Goal: Information Seeking & Learning: Learn about a topic

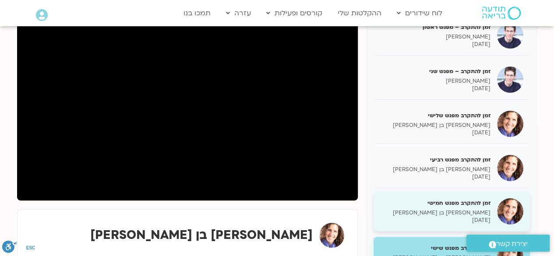
scroll to position [16, 0]
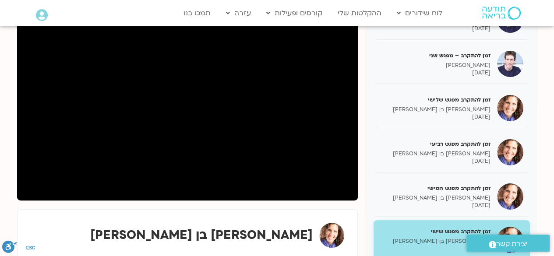
click at [423, 242] on p "[PERSON_NAME] בן [PERSON_NAME]" at bounding box center [435, 241] width 110 height 7
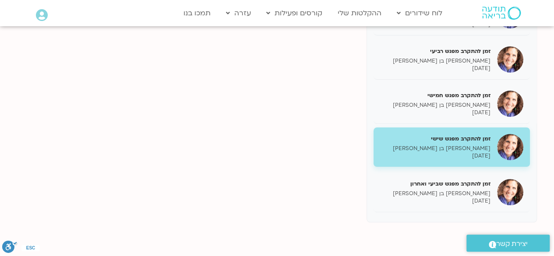
scroll to position [307, 0]
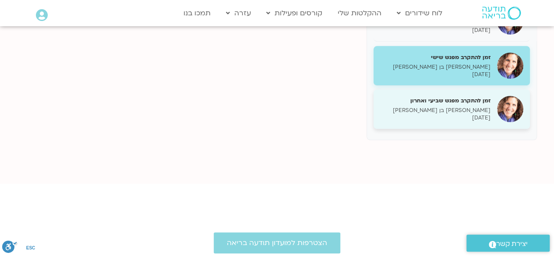
click at [446, 107] on p "[PERSON_NAME] בן [PERSON_NAME]" at bounding box center [435, 110] width 110 height 7
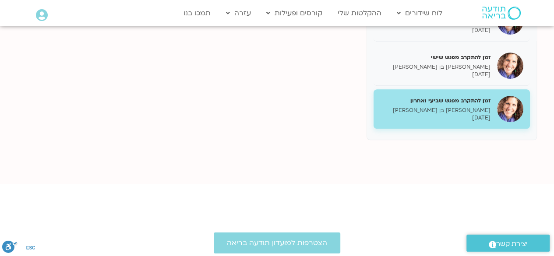
click at [446, 107] on p "שאנייה כהן בן חיים" at bounding box center [435, 110] width 110 height 7
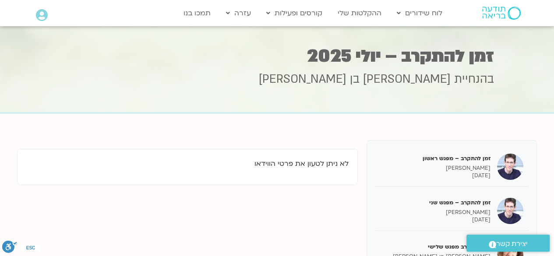
click at [491, 11] on img at bounding box center [501, 13] width 39 height 13
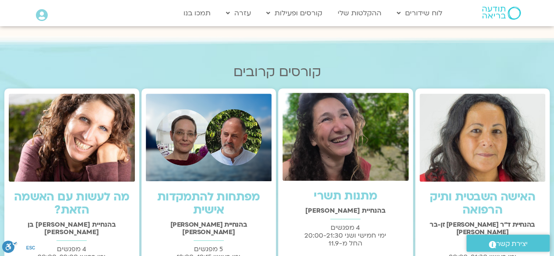
scroll to position [131, 0]
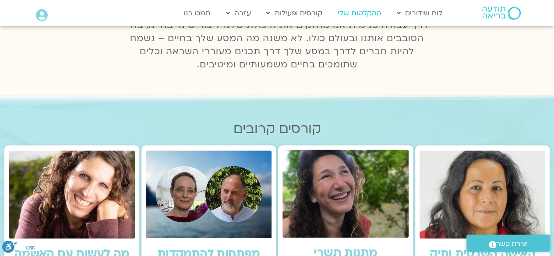
click at [352, 15] on link "ההקלטות שלי" at bounding box center [359, 13] width 53 height 17
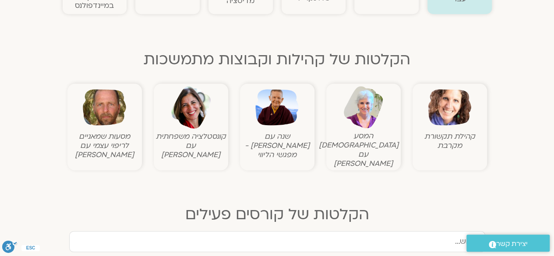
scroll to position [263, 0]
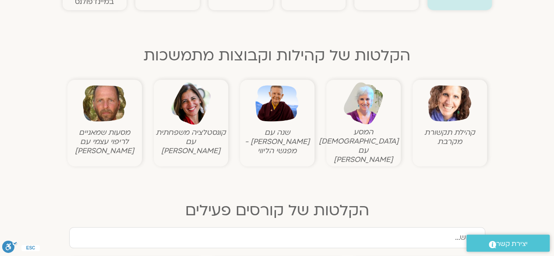
click at [446, 97] on img at bounding box center [449, 103] width 43 height 43
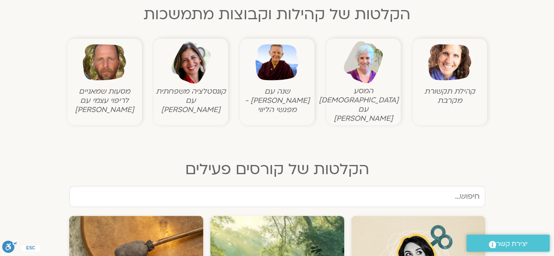
scroll to position [350, 0]
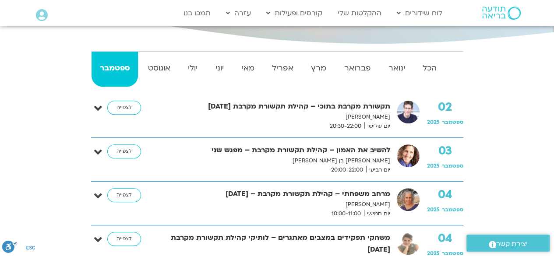
scroll to position [175, 0]
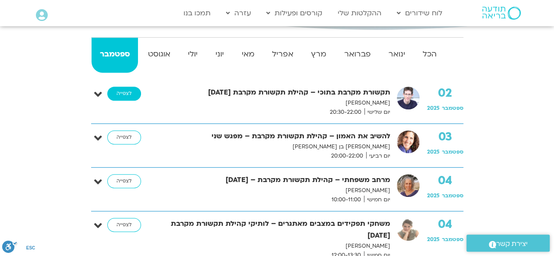
click at [115, 96] on link "לצפייה" at bounding box center [124, 94] width 34 height 14
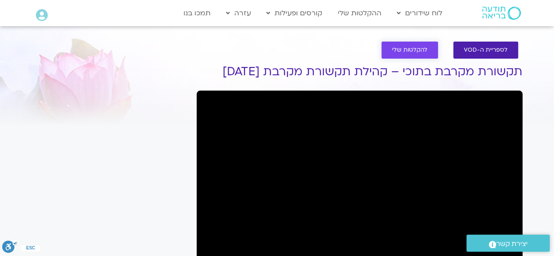
click at [391, 46] on link "להקלטות שלי" at bounding box center [409, 50] width 56 height 17
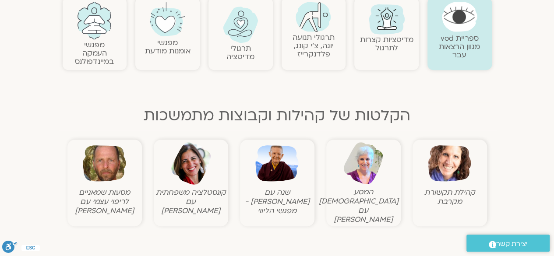
scroll to position [263, 0]
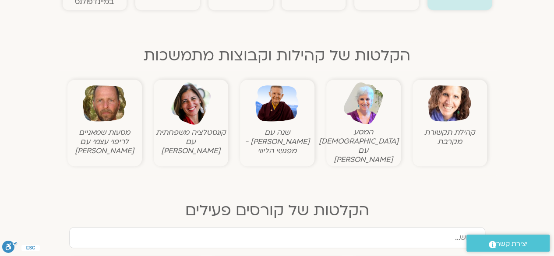
click at [452, 108] on img at bounding box center [449, 103] width 43 height 43
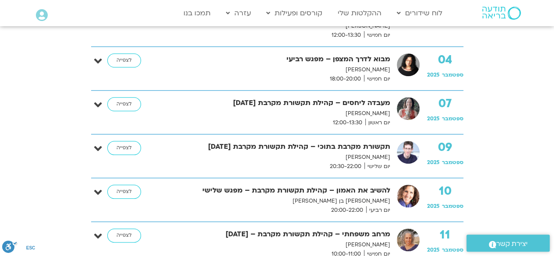
scroll to position [314, 0]
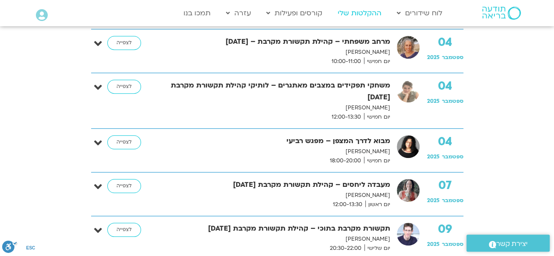
click at [353, 16] on link "ההקלטות שלי" at bounding box center [359, 13] width 53 height 17
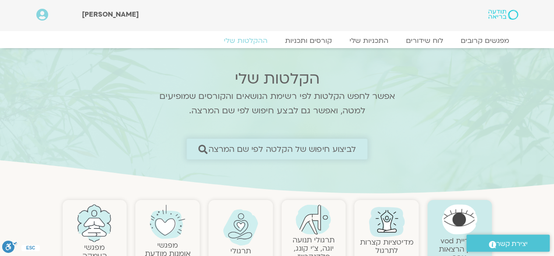
click at [234, 148] on span "לביצוע חיפוש של הקלטה לפי שם המרצה" at bounding box center [282, 148] width 148 height 9
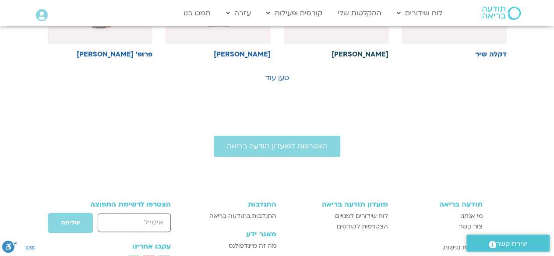
scroll to position [525, 0]
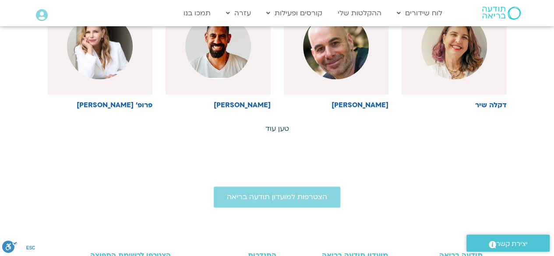
click at [273, 128] on link "טען עוד" at bounding box center [277, 129] width 24 height 10
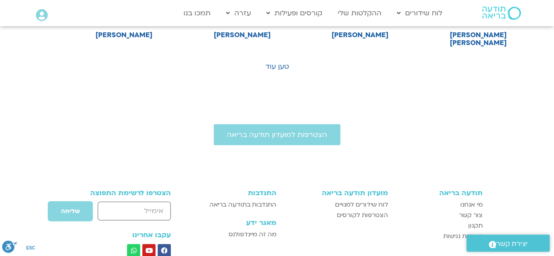
scroll to position [919, 0]
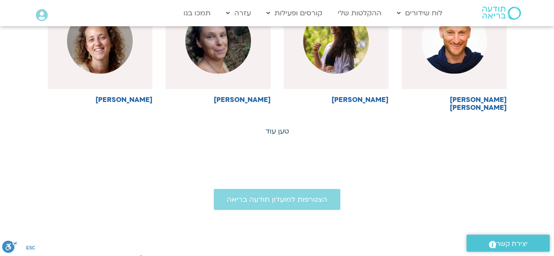
click at [285, 127] on link "טען עוד" at bounding box center [277, 132] width 24 height 10
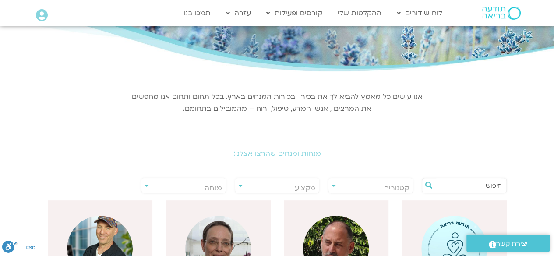
scroll to position [131, 0]
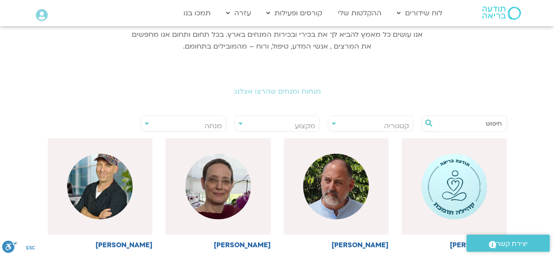
click at [454, 125] on input "text" at bounding box center [468, 123] width 67 height 15
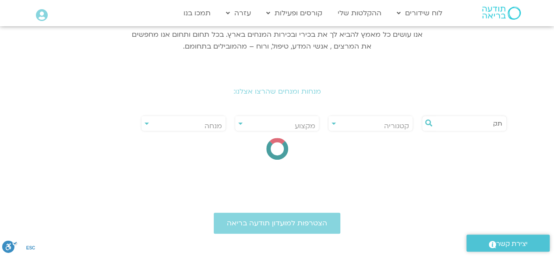
type input "ת"
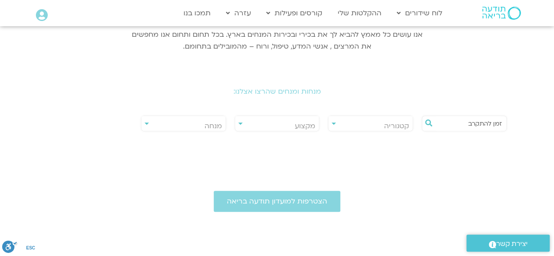
type input "זמן להתקרב"
click at [148, 124] on div "**********" at bounding box center [183, 124] width 85 height 16
click at [146, 125] on span "מנחה" at bounding box center [183, 126] width 84 height 20
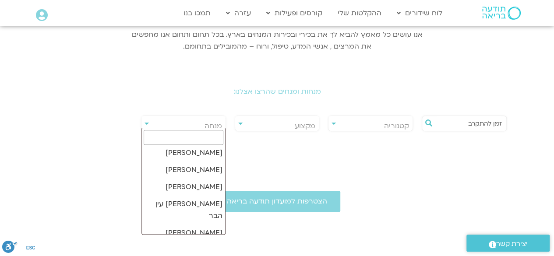
scroll to position [263, 0]
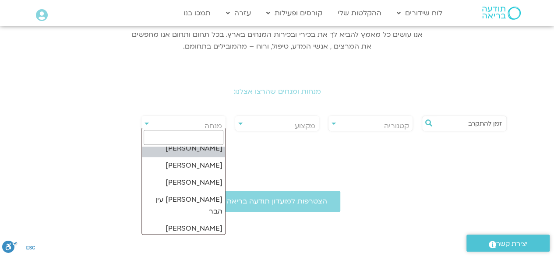
click at [184, 137] on input "search" at bounding box center [184, 137] width 80 height 15
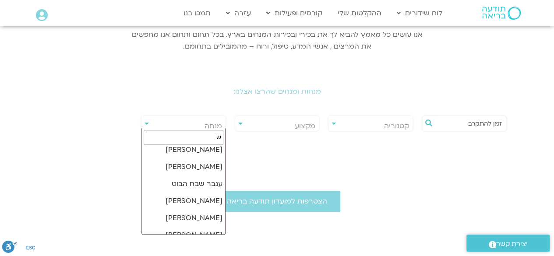
scroll to position [0, 0]
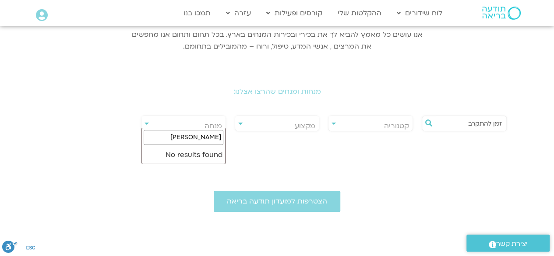
click at [215, 134] on input "שיינה" at bounding box center [184, 137] width 80 height 15
type input "שינה"
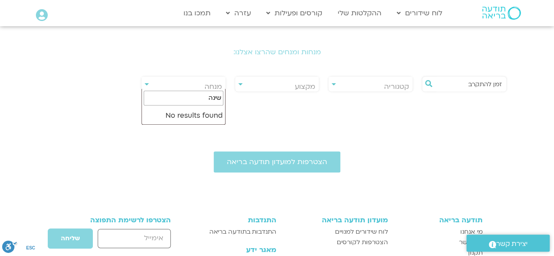
scroll to position [44, 0]
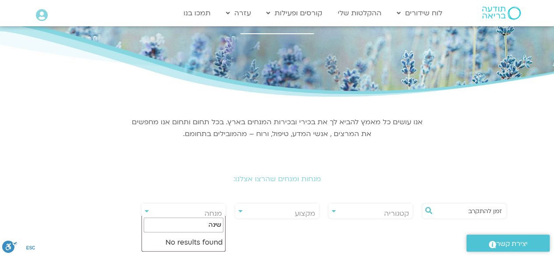
click at [202, 222] on input "שינה" at bounding box center [184, 225] width 80 height 15
click at [149, 211] on span "מנחה" at bounding box center [183, 214] width 84 height 20
click at [147, 211] on div "**********" at bounding box center [183, 211] width 85 height 16
click at [144, 208] on span "מנחה" at bounding box center [183, 214] width 84 height 20
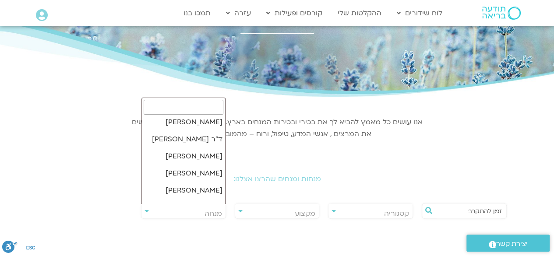
scroll to position [13038, 0]
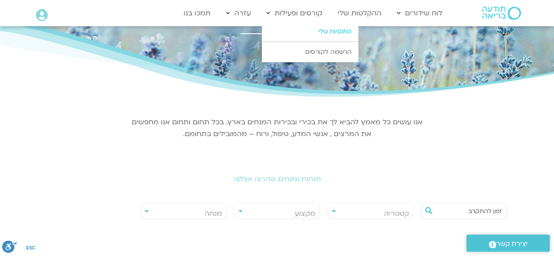
click at [350, 30] on link "התכניות שלי" at bounding box center [310, 31] width 96 height 20
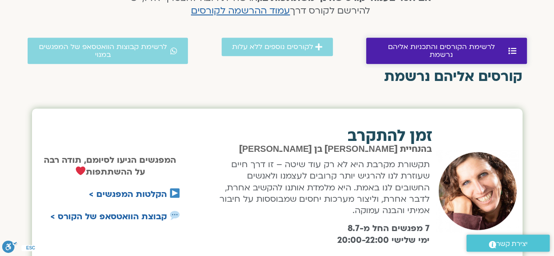
scroll to position [307, 0]
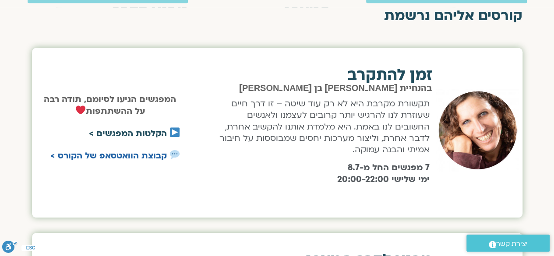
click at [148, 131] on link "הקלטות המפגשים >" at bounding box center [128, 133] width 78 height 11
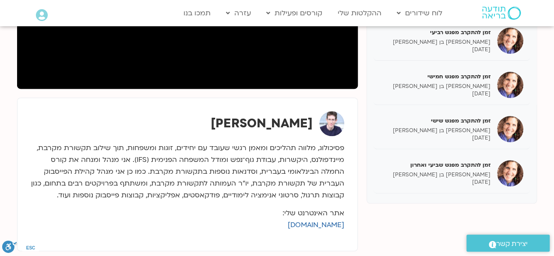
scroll to position [350, 0]
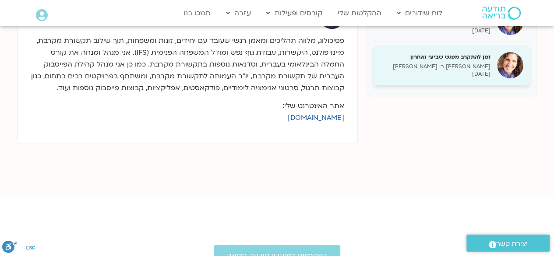
click at [465, 53] on h5 "זמן להתקרב מפגש שביעי ואחרון" at bounding box center [435, 57] width 110 height 8
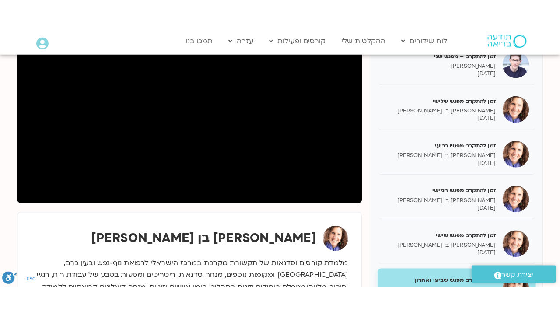
scroll to position [131, 0]
